Goal: Information Seeking & Learning: Learn about a topic

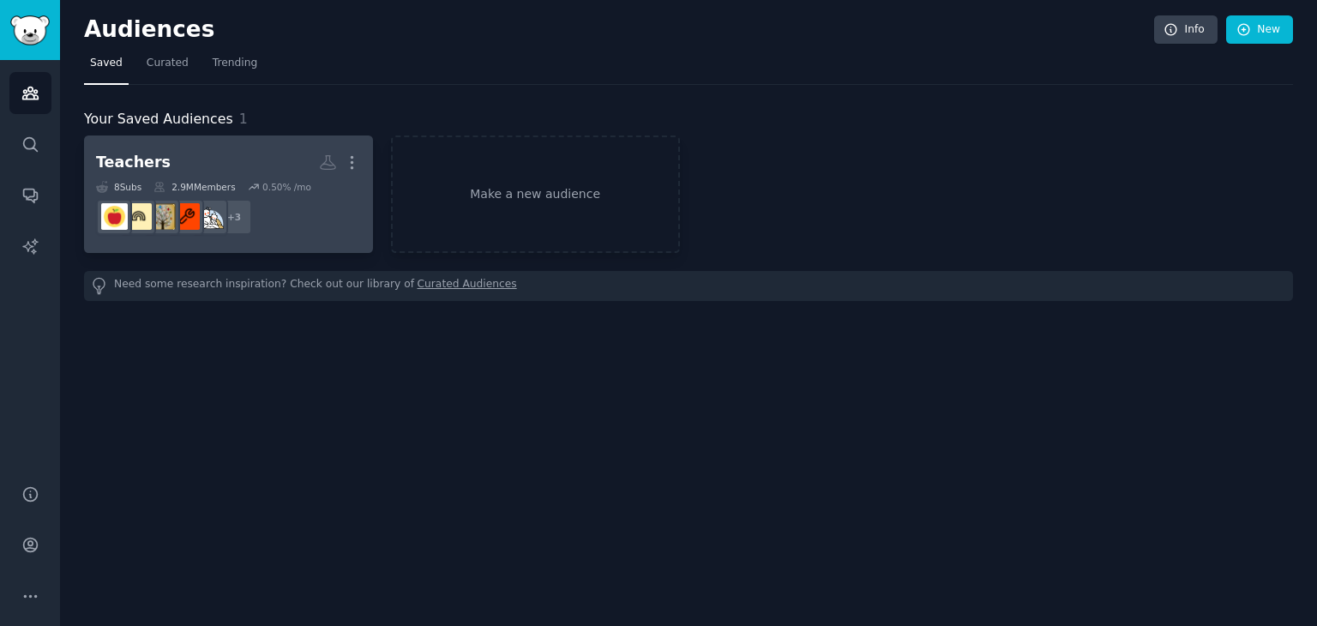
click at [347, 221] on dd "+ 3" at bounding box center [228, 217] width 265 height 48
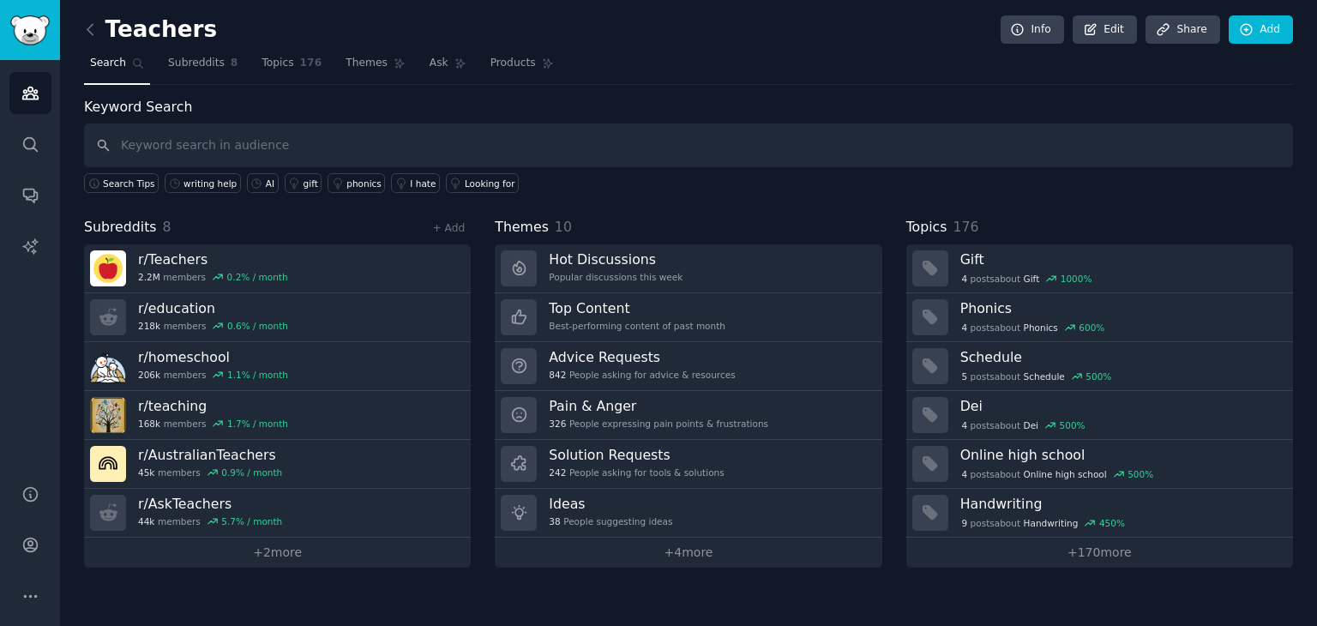
click at [400, 134] on input "text" at bounding box center [688, 145] width 1209 height 44
type input "AI"
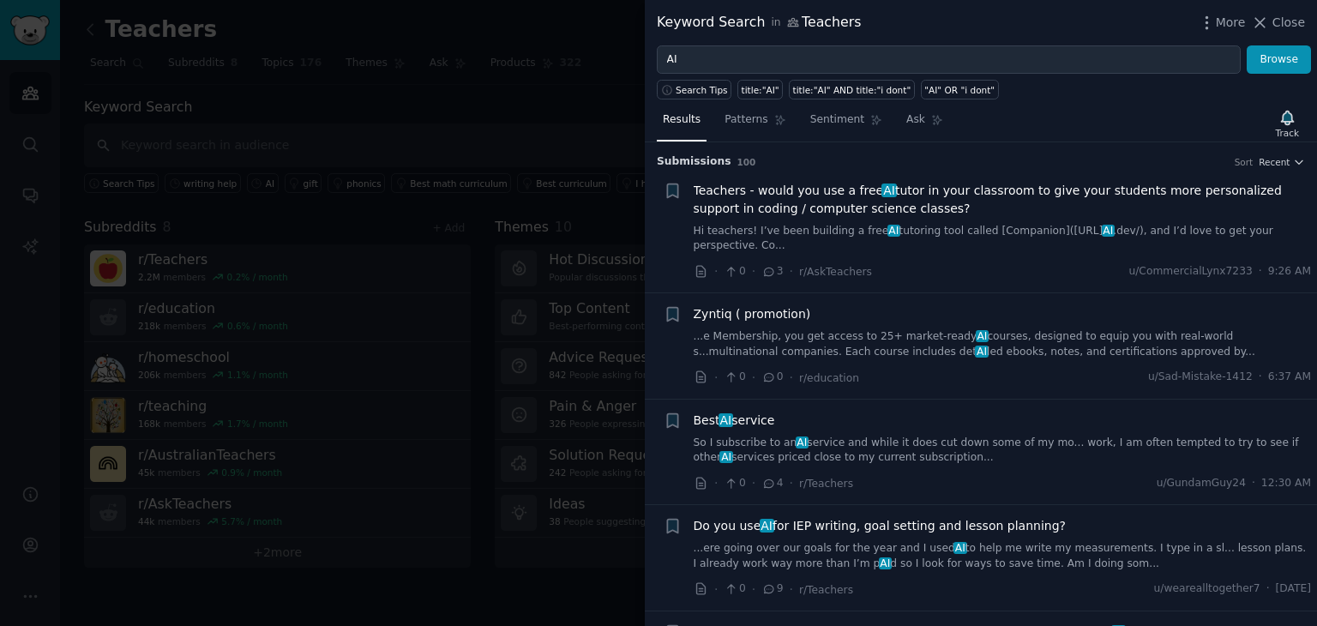
click at [767, 204] on span "Teachers - would you use a free AI tutor in your classroom to give your student…" at bounding box center [1003, 200] width 618 height 36
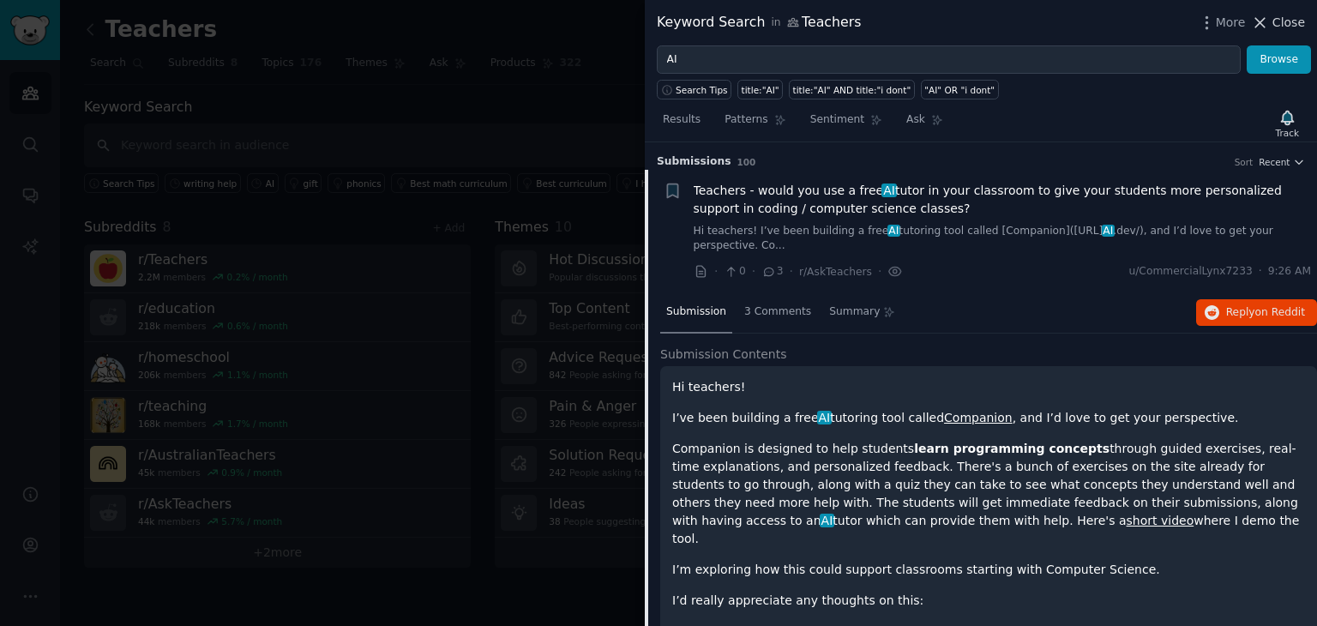
click at [1269, 15] on icon at bounding box center [1260, 23] width 18 height 18
